Goal: Check status: Check status

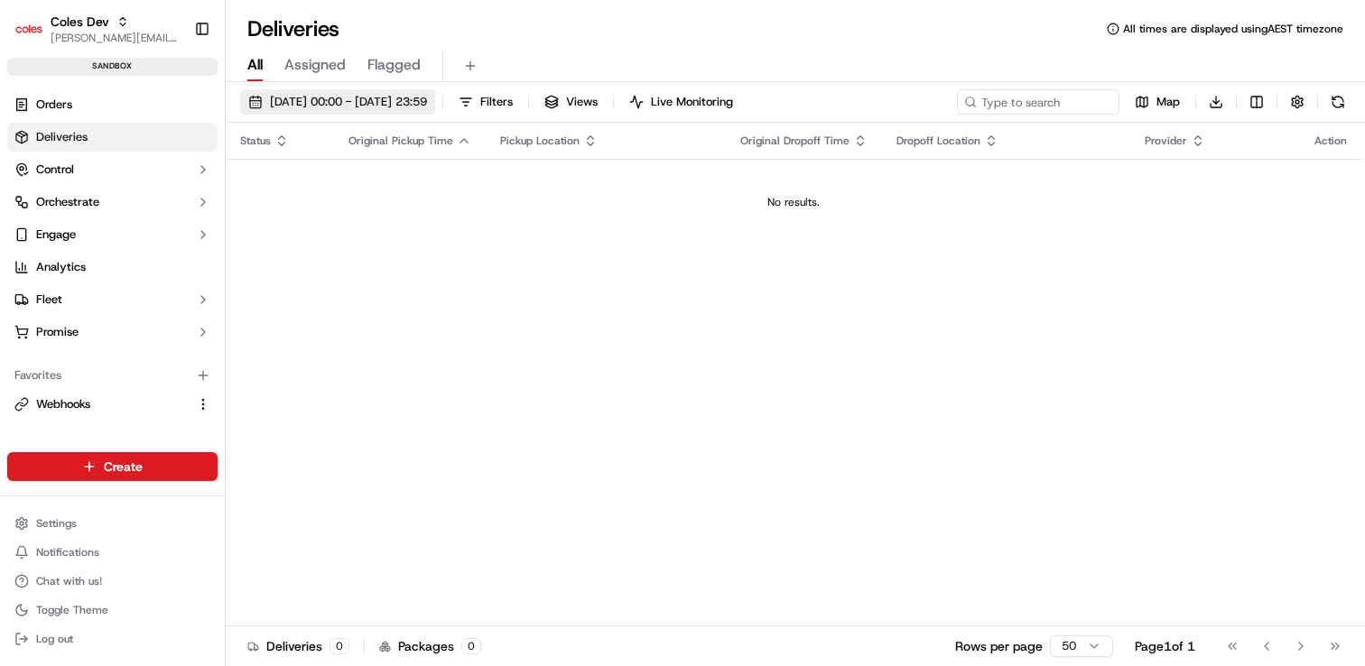
click at [360, 109] on span "[DATE] 00:00 - [DATE] 23:59" at bounding box center [348, 102] width 157 height 16
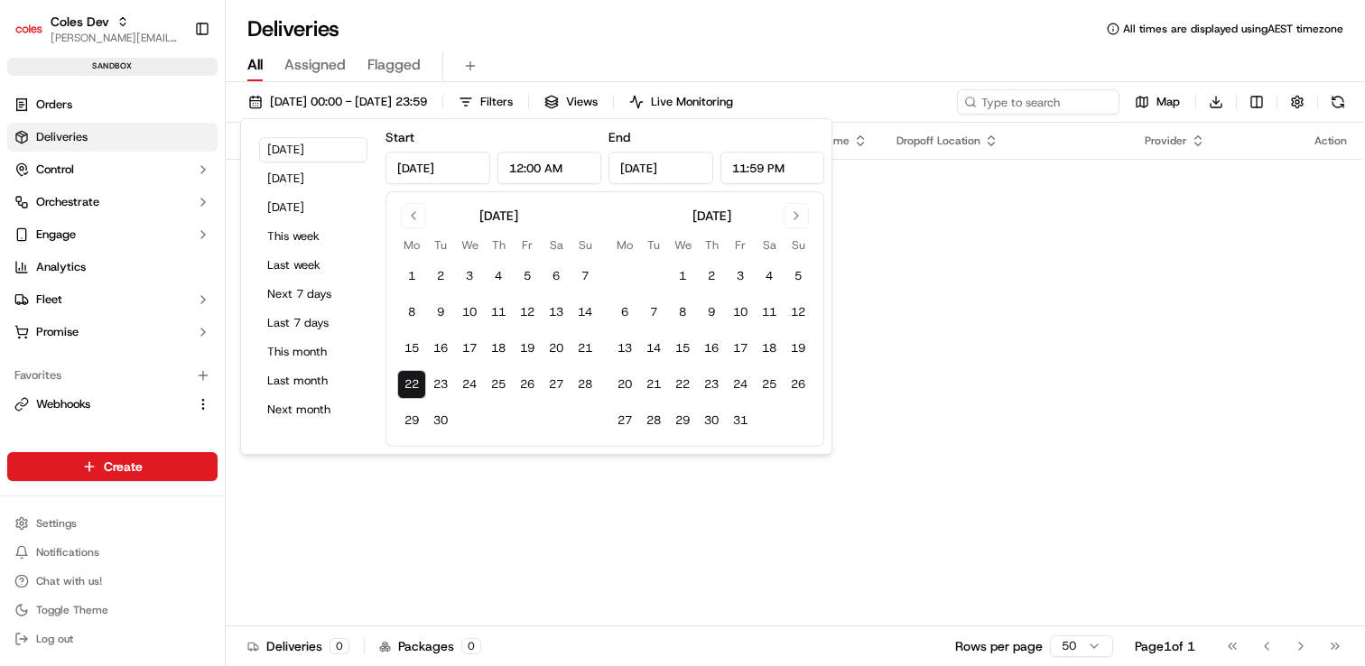
drag, startPoint x: 408, startPoint y: 391, endPoint x: 419, endPoint y: 393, distance: 11.0
click at [408, 391] on button "22" at bounding box center [411, 384] width 29 height 29
click at [747, 430] on button "31" at bounding box center [740, 420] width 29 height 29
type input "[DATE]"
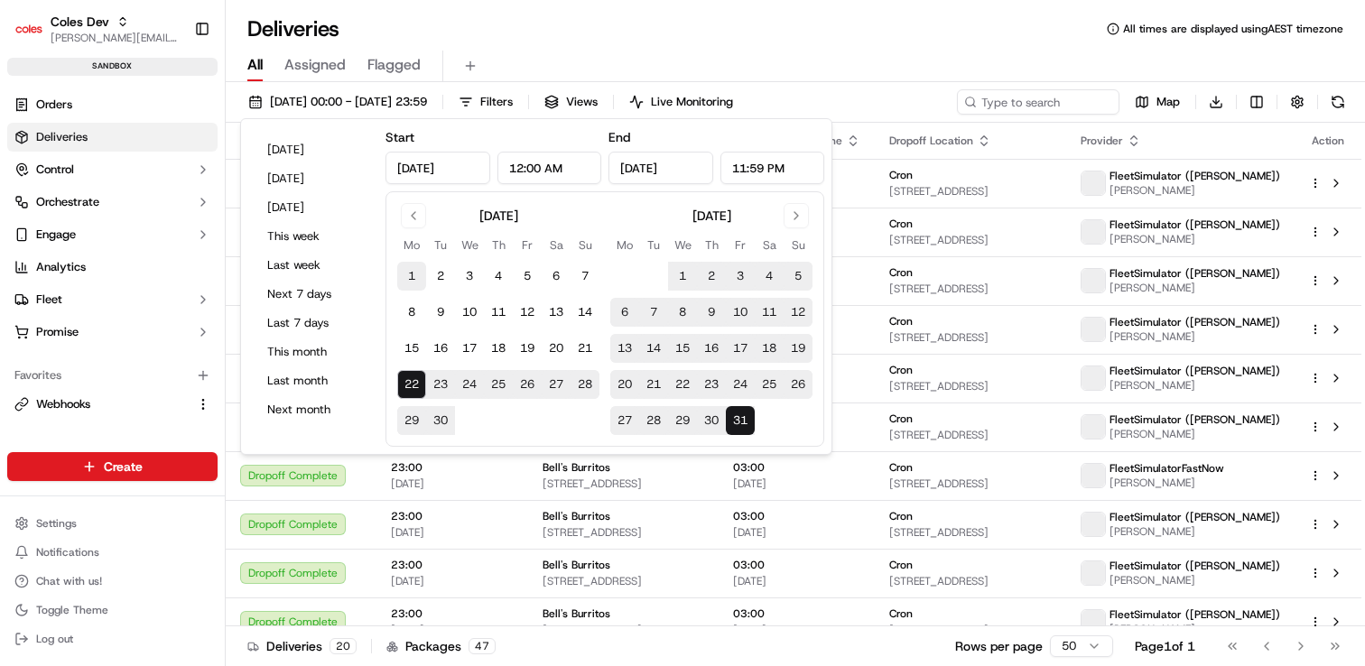
click at [406, 270] on button "1" at bounding box center [411, 276] width 29 height 29
type input "[DATE]"
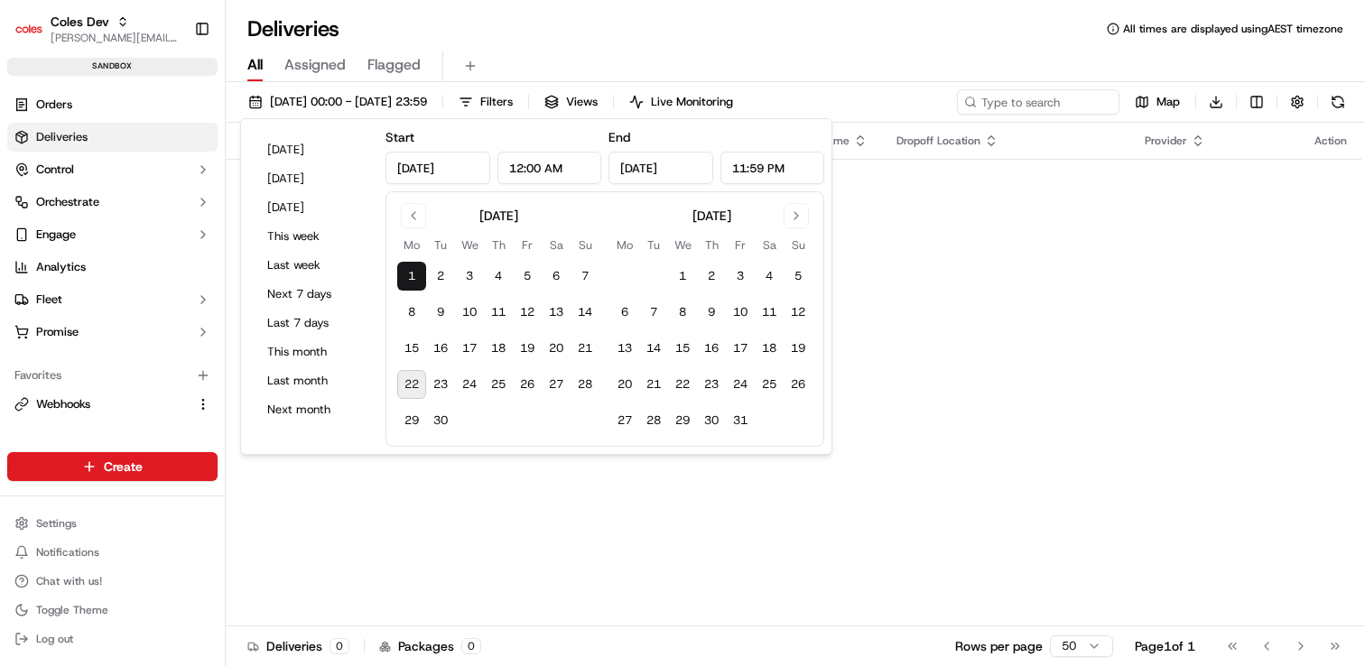
drag, startPoint x: 437, startPoint y: 412, endPoint x: 512, endPoint y: 399, distance: 76.0
click at [437, 412] on button "30" at bounding box center [440, 420] width 29 height 29
type input "[DATE]"
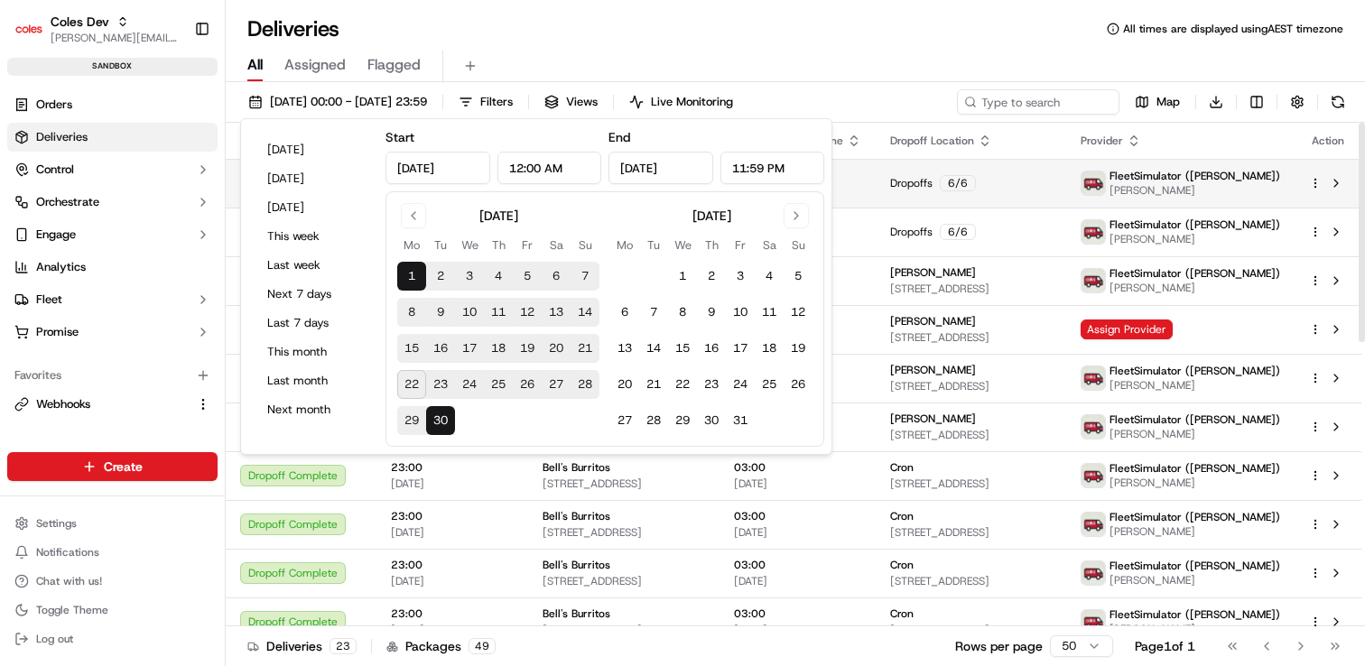
drag, startPoint x: 912, startPoint y: 50, endPoint x: 1078, endPoint y: 171, distance: 205.5
click at [914, 52] on div "All Assigned Flagged" at bounding box center [795, 62] width 1139 height 39
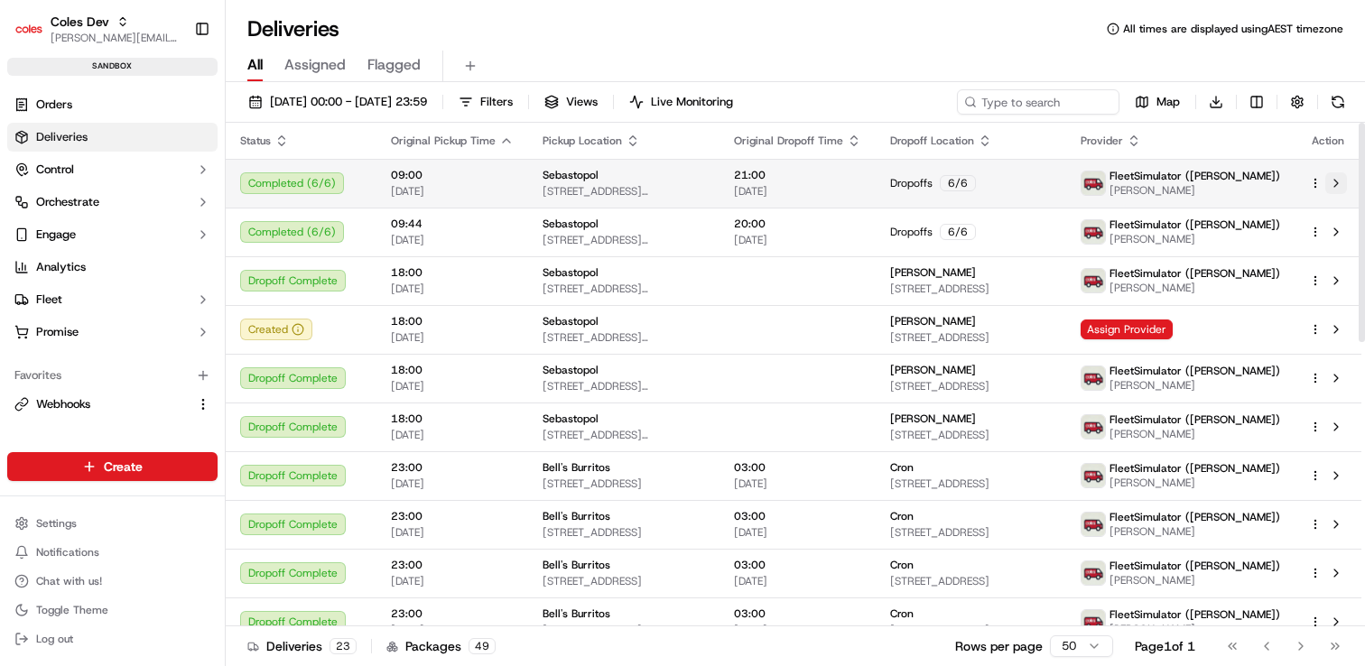
click at [1336, 186] on button at bounding box center [1336, 183] width 22 height 22
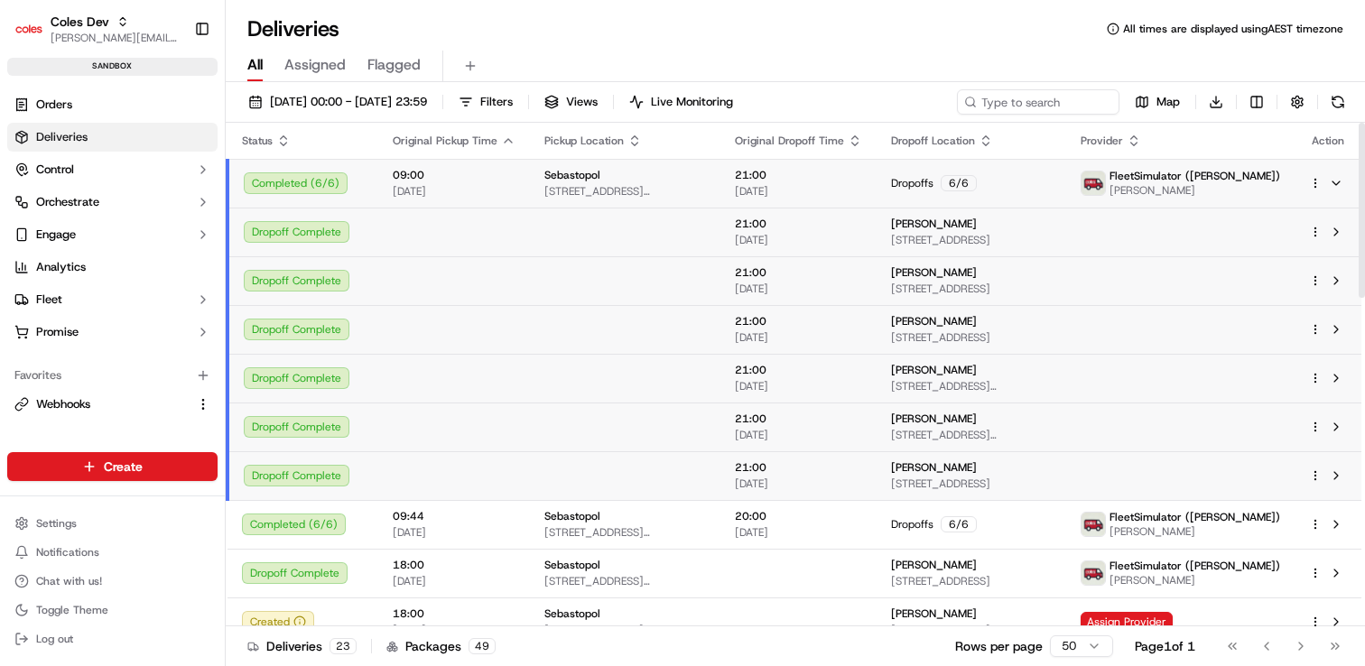
click at [1313, 184] on html "Coles [PERSON_NAME] [PERSON_NAME][EMAIL_ADDRESS][PERSON_NAME][PERSON_NAME][DOMA…" at bounding box center [682, 333] width 1365 height 666
click at [1234, 238] on span "Delivery Details" at bounding box center [1236, 240] width 80 height 14
